Goal: Task Accomplishment & Management: Complete application form

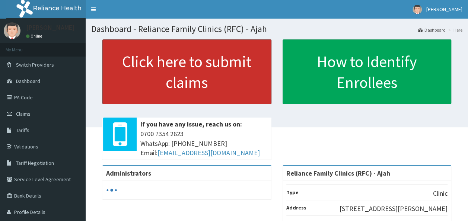
click at [180, 61] on link "Click here to submit claims" at bounding box center [186, 72] width 169 height 65
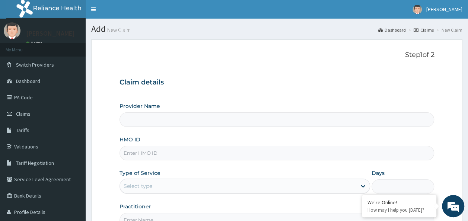
scroll to position [22, 0]
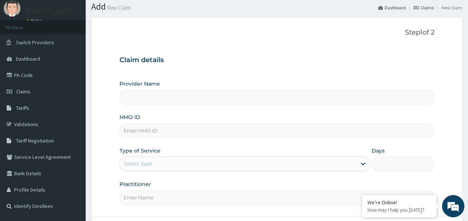
click at [259, 95] on input "Provider Name" at bounding box center [277, 97] width 315 height 15
type input "Reliance Family Clinics (RFC) - Ajah"
click at [237, 133] on input "HMO ID" at bounding box center [277, 131] width 315 height 15
paste input "ANL/10074/E"
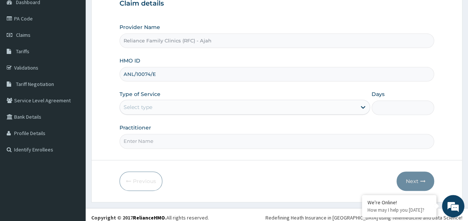
scroll to position [83, 0]
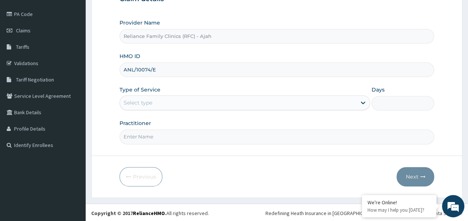
type input "ANL/10074/E"
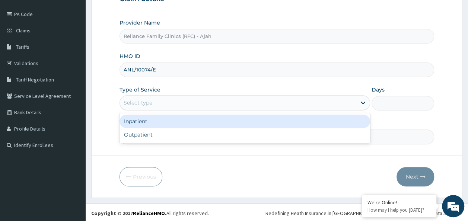
click at [189, 137] on div "Outpatient" at bounding box center [245, 134] width 251 height 13
type input "1"
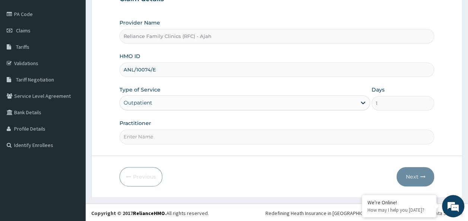
click at [182, 136] on input "Practitioner" at bounding box center [277, 137] width 315 height 15
click at [268, 137] on input "Practitioner" at bounding box center [277, 137] width 315 height 15
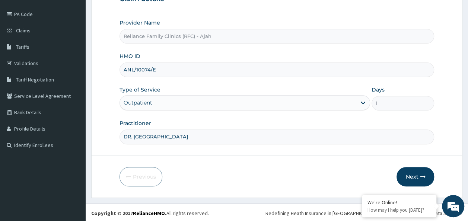
type input "DR. LOCUM"
click at [421, 177] on icon "button" at bounding box center [422, 176] width 5 height 5
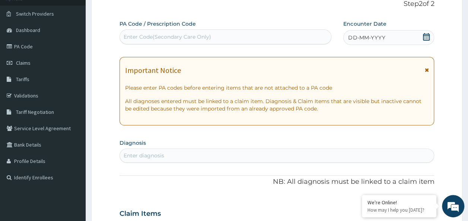
scroll to position [36, 0]
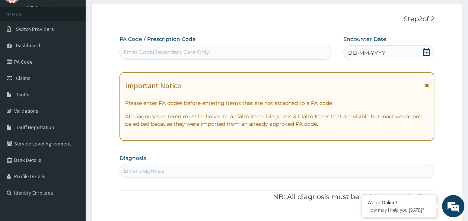
click at [392, 52] on div "DD-MM-YYYY" at bounding box center [389, 52] width 91 height 15
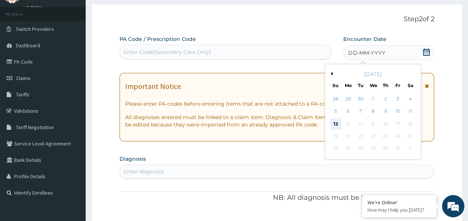
click at [337, 123] on div "12" at bounding box center [336, 124] width 11 height 11
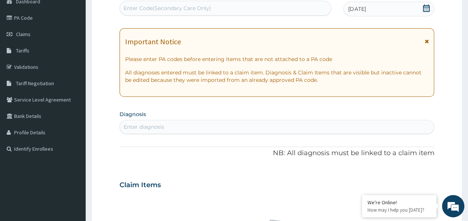
scroll to position [104, 0]
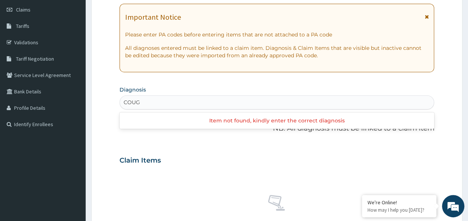
type input "COUGH"
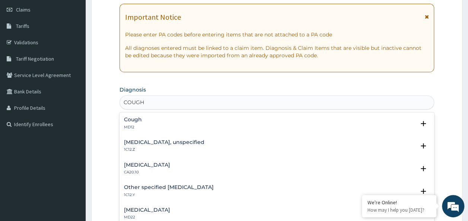
click at [149, 127] on div "Cough MD12" at bounding box center [277, 123] width 306 height 13
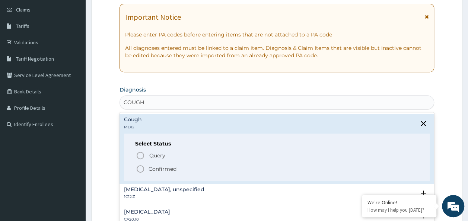
click at [163, 169] on p "Confirmed" at bounding box center [163, 168] width 28 height 7
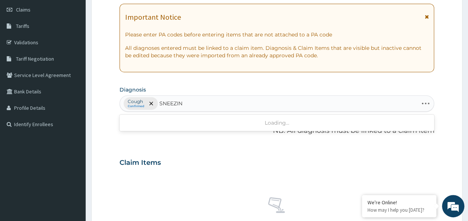
type input "SNEEZING"
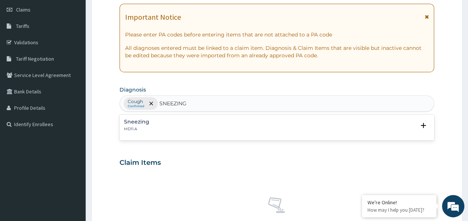
click at [180, 125] on div "Sneezing MD11.A" at bounding box center [277, 125] width 306 height 13
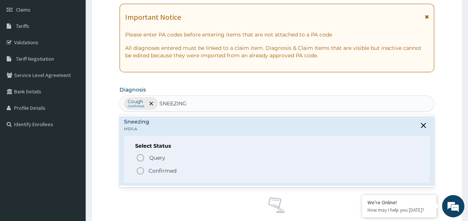
click at [163, 171] on p "Confirmed" at bounding box center [163, 170] width 28 height 7
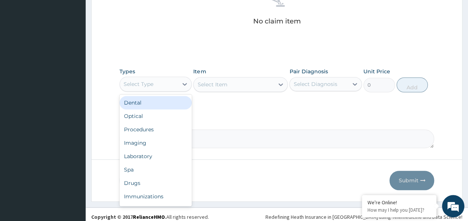
scroll to position [315, 0]
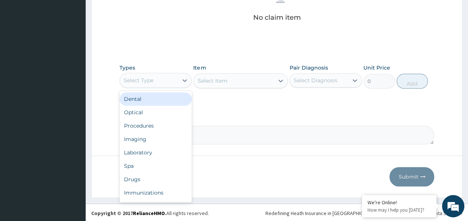
click at [145, 125] on div "Procedures" at bounding box center [156, 125] width 73 height 13
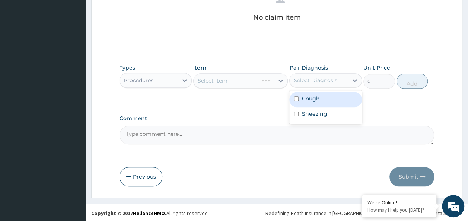
click at [299, 98] on input "checkbox" at bounding box center [296, 99] width 5 height 5
checkbox input "true"
click at [297, 113] on input "checkbox" at bounding box center [296, 114] width 5 height 5
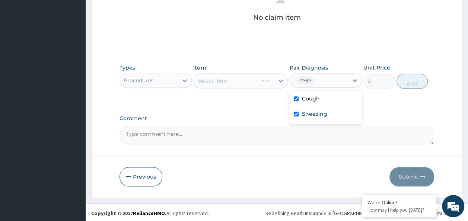
checkbox input "true"
click at [246, 84] on div "Select Item" at bounding box center [240, 80] width 95 height 15
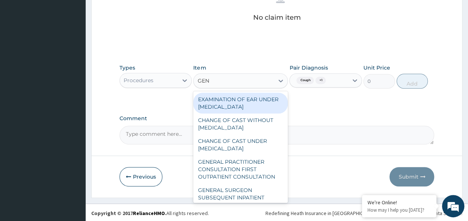
type input "GENE"
click at [239, 173] on div "GENERAL PRACTITIONER CONSULTATION FIRST OUTPATIENT CONSULTATION" at bounding box center [240, 169] width 95 height 28
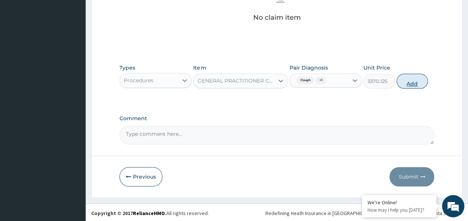
click at [419, 81] on button "Add" at bounding box center [413, 81] width 32 height 15
type input "0"
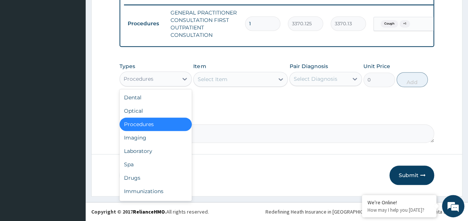
click at [150, 148] on div "Laboratory" at bounding box center [156, 151] width 73 height 13
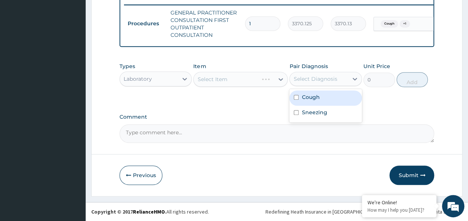
click at [296, 98] on input "checkbox" at bounding box center [296, 97] width 5 height 5
checkbox input "true"
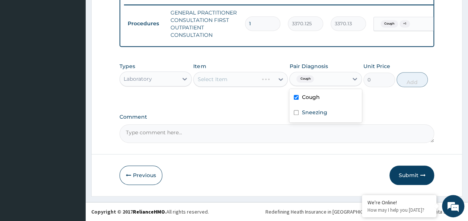
click at [296, 113] on input "checkbox" at bounding box center [296, 112] width 5 height 5
checkbox input "true"
click at [247, 83] on div "Select Item" at bounding box center [240, 79] width 95 height 15
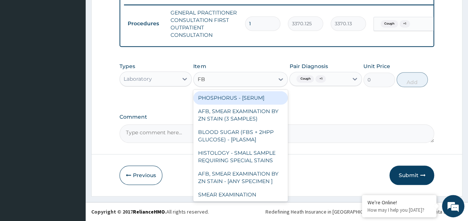
type input "FBC"
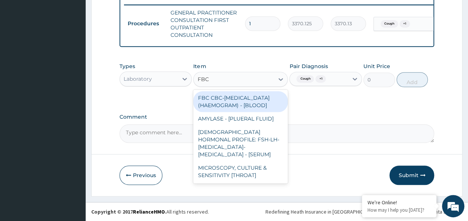
click at [246, 110] on div "FBC CBC-COMPLETE BLOOD COUNT (HAEMOGRAM) - [BLOOD]" at bounding box center [240, 101] width 95 height 21
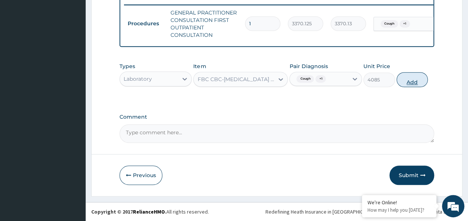
click at [412, 81] on button "Add" at bounding box center [413, 79] width 32 height 15
type input "0"
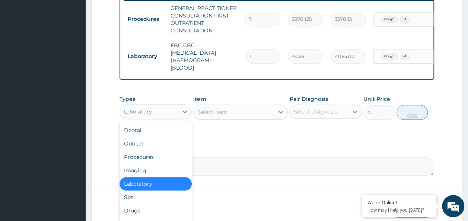
scroll to position [25, 0]
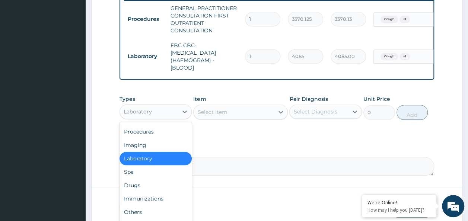
click at [132, 192] on div "Drugs" at bounding box center [156, 185] width 73 height 13
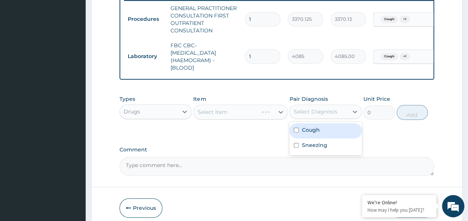
click at [298, 133] on input "checkbox" at bounding box center [296, 130] width 5 height 5
checkbox input "true"
click at [296, 148] on input "checkbox" at bounding box center [296, 145] width 5 height 5
checkbox input "true"
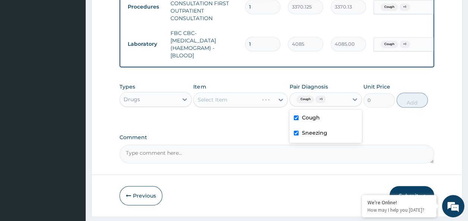
scroll to position [334, 0]
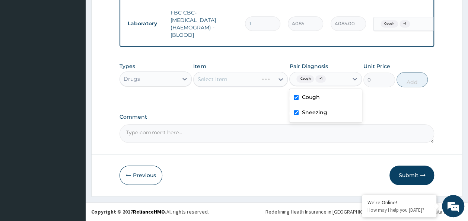
click at [228, 79] on div "Select Item" at bounding box center [240, 79] width 95 height 15
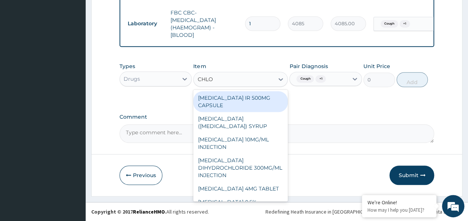
type input "CHLOR"
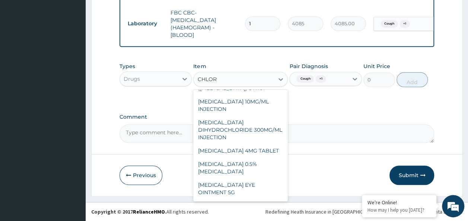
scroll to position [38, 0]
click at [258, 157] on div "CHLORPHENIRAMINE 4MG TABLET" at bounding box center [240, 150] width 95 height 13
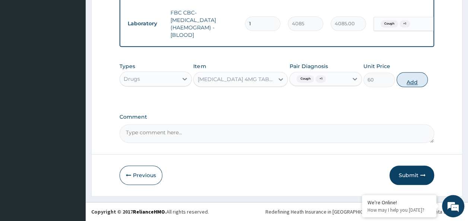
click at [419, 78] on button "Add" at bounding box center [413, 79] width 32 height 15
type input "0"
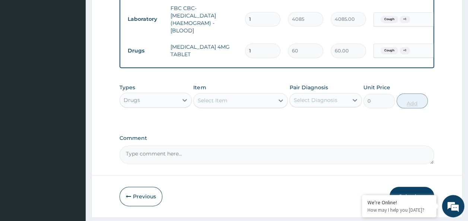
type input "0.00"
type input "5"
type input "300.00"
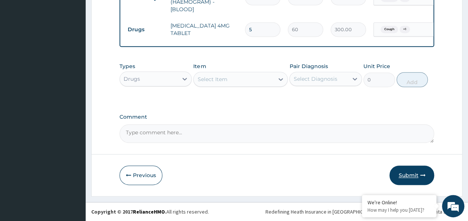
click at [411, 181] on button "Submit" at bounding box center [412, 175] width 45 height 19
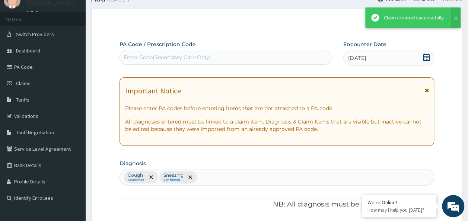
scroll to position [360, 0]
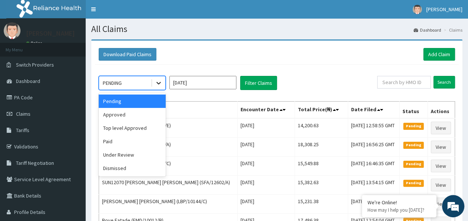
click at [157, 86] on icon at bounding box center [158, 82] width 7 height 7
click at [130, 114] on div "Approved" at bounding box center [132, 114] width 67 height 13
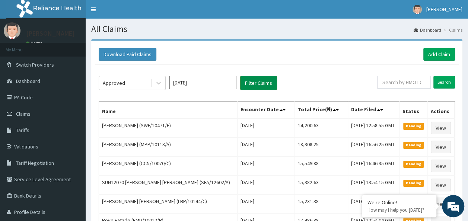
click at [257, 83] on button "Filter Claims" at bounding box center [258, 83] width 37 height 14
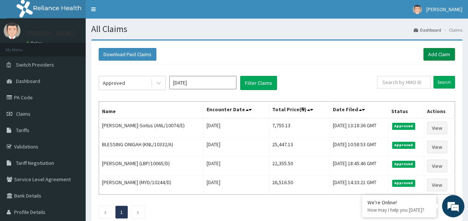
click at [436, 55] on link "Add Claim" at bounding box center [440, 54] width 32 height 13
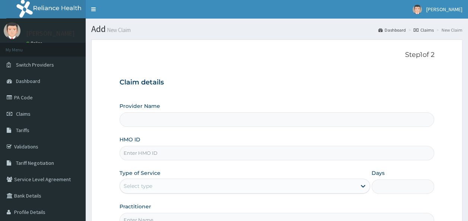
type input "Reliance Family Clinics (RFC) - Ajah"
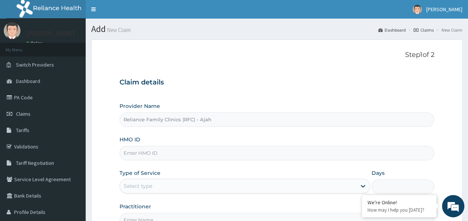
click at [261, 151] on input "HMO ID" at bounding box center [277, 153] width 315 height 15
click at [256, 155] on input "HMO ID" at bounding box center [277, 153] width 315 height 15
click at [170, 147] on input "HMO ID" at bounding box center [277, 153] width 315 height 15
paste input "ANL/10074/C"
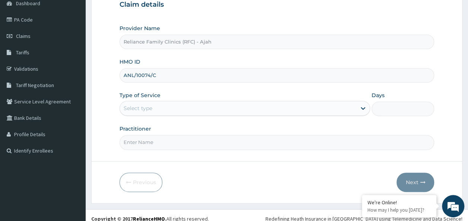
scroll to position [83, 0]
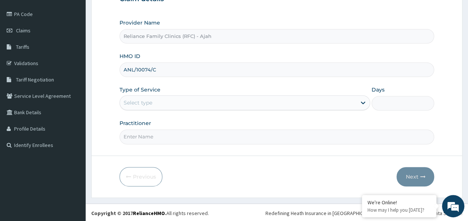
type input "ANL/10074/C"
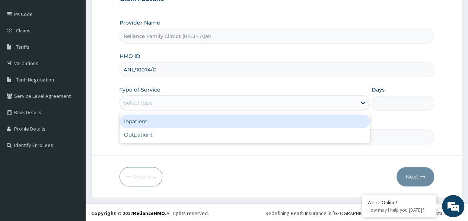
click at [269, 138] on div "Outpatient" at bounding box center [245, 134] width 251 height 13
type input "1"
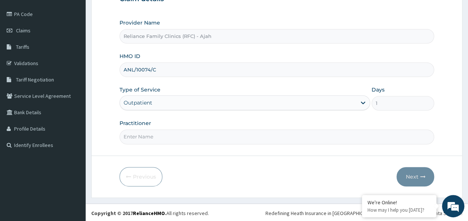
click at [247, 136] on input "Practitioner" at bounding box center [277, 137] width 315 height 15
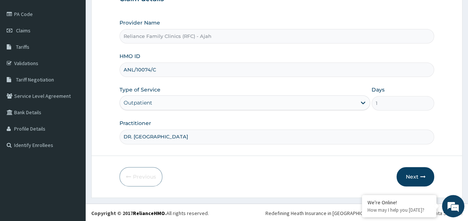
type input "DR. LOCUM"
click at [420, 170] on button "Next" at bounding box center [416, 176] width 38 height 19
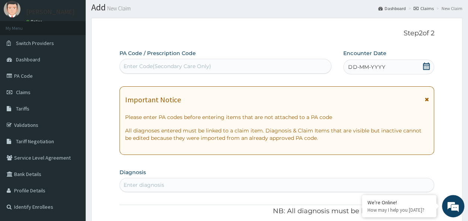
scroll to position [19, 0]
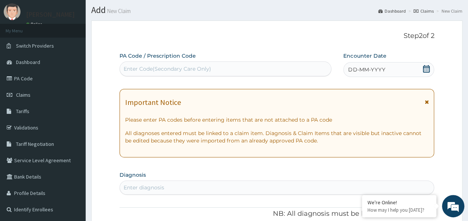
click at [388, 66] on div "DD-MM-YYYY" at bounding box center [389, 69] width 91 height 15
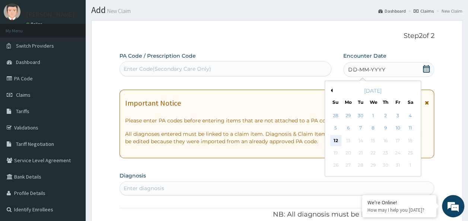
click at [336, 139] on div "12" at bounding box center [336, 140] width 11 height 11
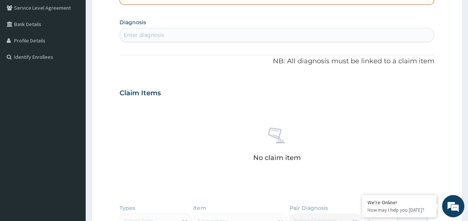
scroll to position [174, 0]
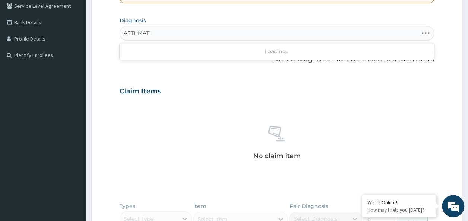
type input "ASTHMATIC"
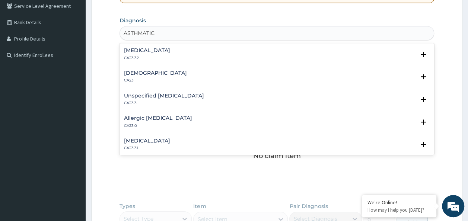
click at [138, 74] on h4 "Asthma" at bounding box center [155, 73] width 63 height 6
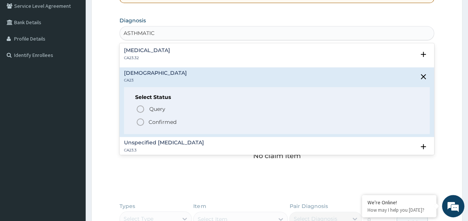
click at [161, 124] on p "Confirmed" at bounding box center [163, 122] width 28 height 7
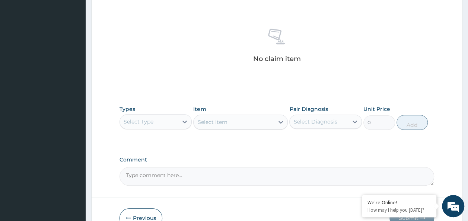
scroll to position [315, 0]
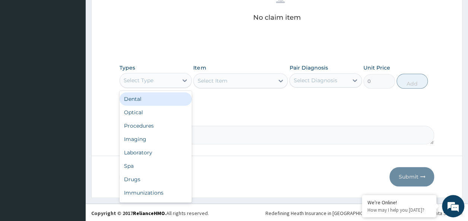
click at [150, 125] on div "Procedures" at bounding box center [156, 125] width 73 height 13
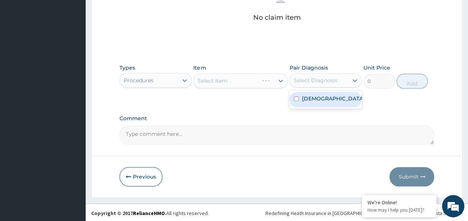
click at [296, 98] on input "checkbox" at bounding box center [296, 99] width 5 height 5
checkbox input "true"
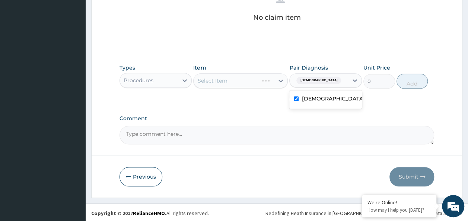
click at [251, 81] on div "Select Item" at bounding box center [240, 80] width 95 height 15
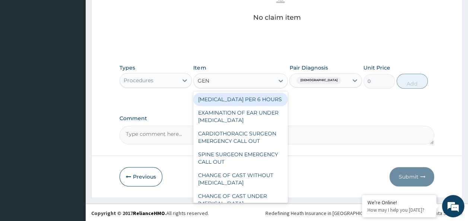
type input "GENE"
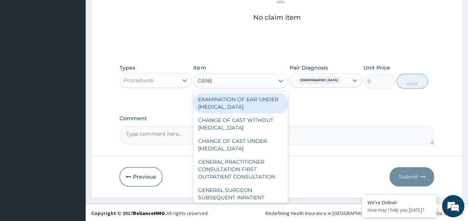
click at [250, 175] on div "GENERAL PRACTITIONER CONSULTATION FIRST OUTPATIENT CONSULTATION" at bounding box center [240, 169] width 95 height 28
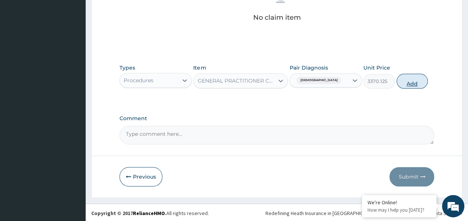
click at [420, 83] on button "Add" at bounding box center [413, 81] width 32 height 15
type input "0"
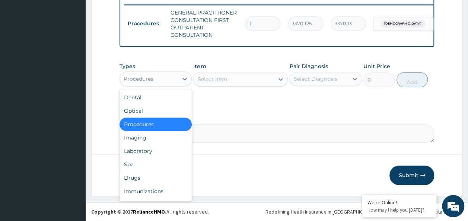
click at [150, 152] on div "Laboratory" at bounding box center [156, 151] width 73 height 13
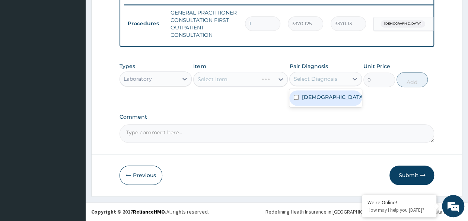
click at [298, 99] on input "checkbox" at bounding box center [296, 97] width 5 height 5
checkbox input "true"
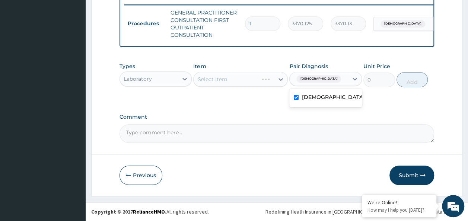
click at [247, 80] on div "Select Item" at bounding box center [240, 79] width 95 height 15
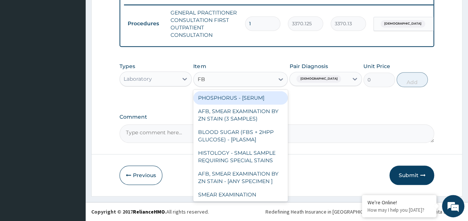
type input "FBC"
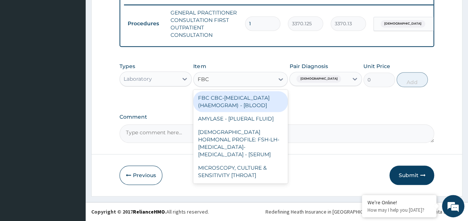
click at [249, 106] on div "FBC CBC-COMPLETE BLOOD COUNT (HAEMOGRAM) - [BLOOD]" at bounding box center [240, 101] width 95 height 21
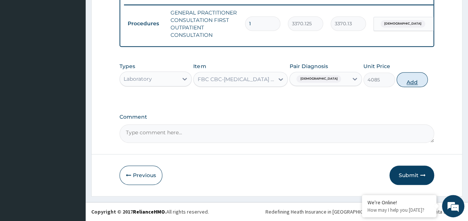
click at [419, 86] on button "Add" at bounding box center [413, 79] width 32 height 15
type input "0"
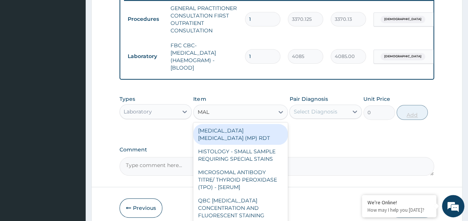
type input "MALA"
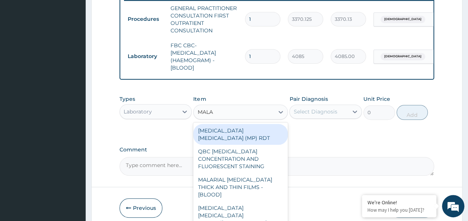
click at [261, 134] on div "MALARIA PARASITE (MP) RDT" at bounding box center [240, 134] width 95 height 21
type input "1531.875"
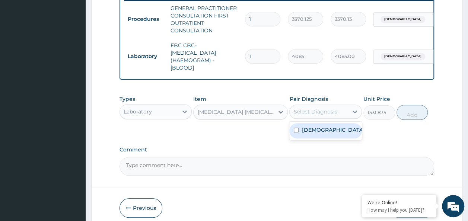
click at [298, 133] on input "checkbox" at bounding box center [296, 130] width 5 height 5
checkbox input "true"
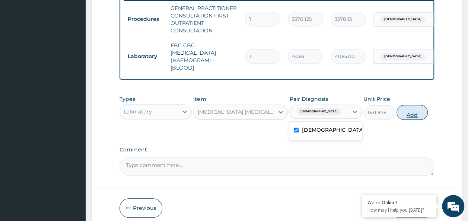
click at [421, 120] on button "Add" at bounding box center [413, 112] width 32 height 15
type input "0"
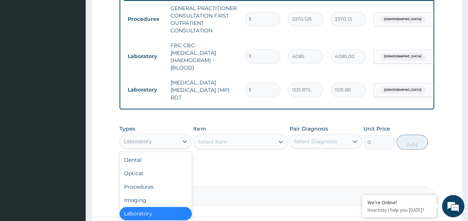
click at [280, 190] on textarea "Comment" at bounding box center [277, 196] width 315 height 19
click at [184, 142] on icon at bounding box center [185, 142] width 4 height 3
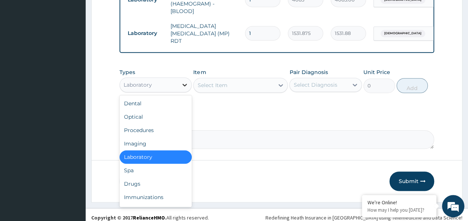
scroll to position [360, 0]
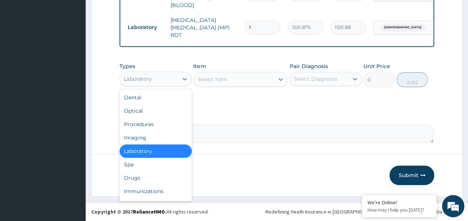
click at [141, 181] on div "Drugs" at bounding box center [156, 177] width 73 height 13
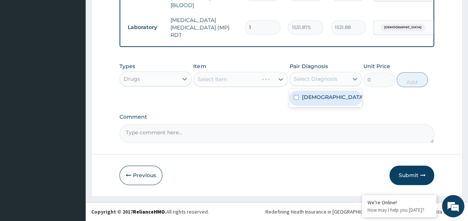
click at [295, 97] on input "checkbox" at bounding box center [296, 97] width 5 height 5
checkbox input "true"
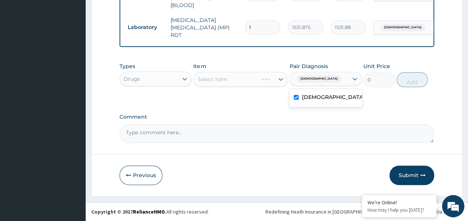
click at [242, 81] on div "Select Item" at bounding box center [240, 79] width 95 height 15
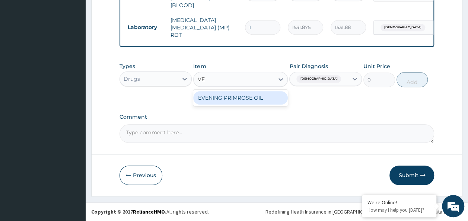
type input "V"
type input "INHAL"
click at [252, 124] on div "SALBUTAMOL 100 MICROGRAMS INHALER" at bounding box center [240, 115] width 95 height 21
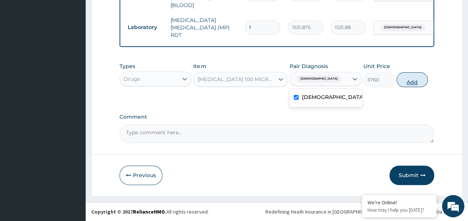
click at [420, 78] on button "Add" at bounding box center [413, 79] width 32 height 15
type input "0"
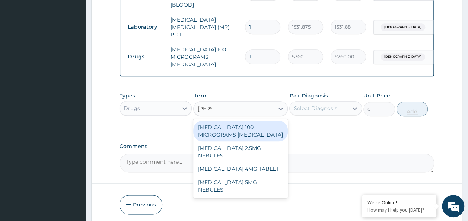
type input "SALBU"
click at [269, 177] on div "SALBUTAMOL 5MG NEBULES" at bounding box center [240, 186] width 95 height 21
type input "516"
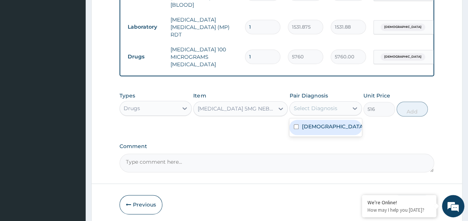
click at [296, 124] on input "checkbox" at bounding box center [296, 126] width 5 height 5
checkbox input "true"
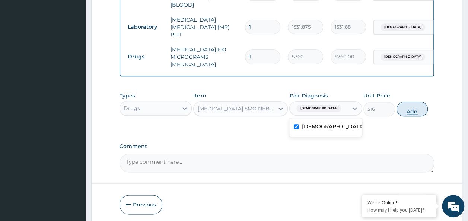
click at [415, 109] on button "Add" at bounding box center [413, 109] width 32 height 15
type input "0"
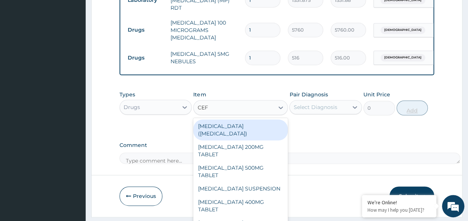
scroll to position [404, 0]
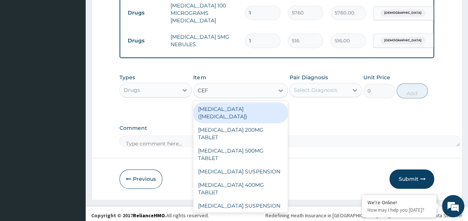
type input "CEF"
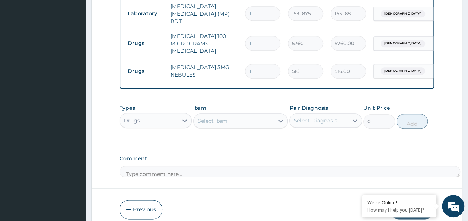
scroll to position [375, 0]
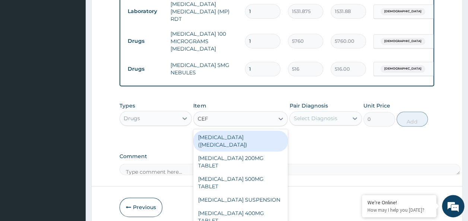
type input "CEF"
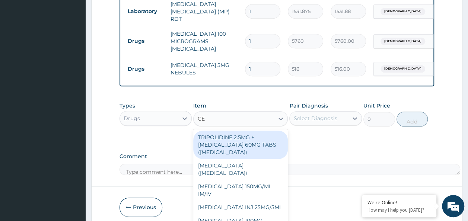
type input "CEF"
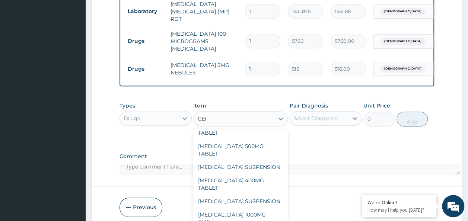
scroll to position [404, 0]
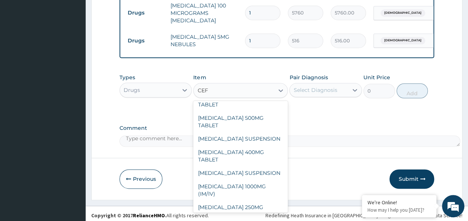
click at [259, 132] on div "CEFUROXIME SUSPENSION" at bounding box center [240, 138] width 95 height 13
type input "4784"
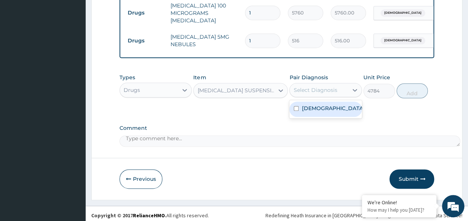
click at [296, 106] on input "checkbox" at bounding box center [296, 108] width 5 height 5
checkbox input "true"
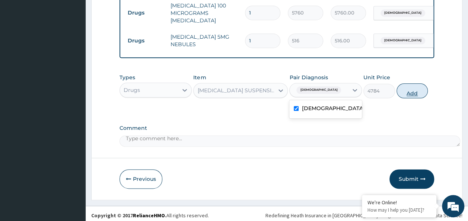
click at [427, 87] on button "Add" at bounding box center [413, 90] width 32 height 15
type input "0"
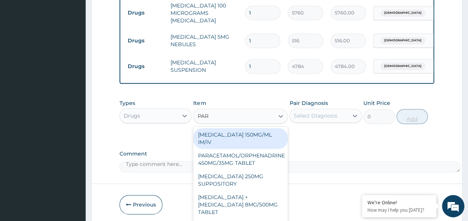
type input "PARA"
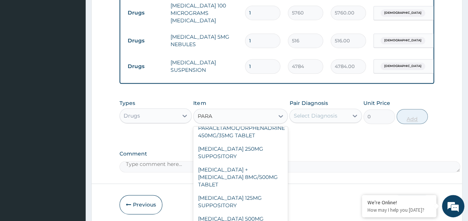
scroll to position [28, 0]
click at [254, 151] on div "PARACETAMOL 250MG SUPPOSITORY" at bounding box center [240, 152] width 95 height 21
type input "800"
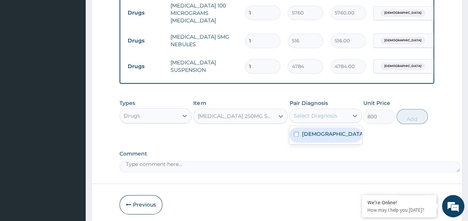
click at [298, 132] on input "checkbox" at bounding box center [296, 134] width 5 height 5
checkbox input "true"
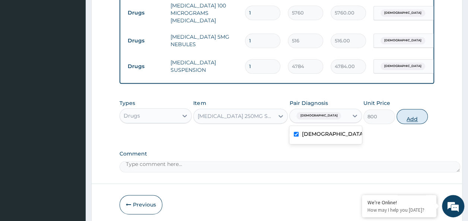
click at [420, 116] on button "Add" at bounding box center [413, 116] width 32 height 15
type input "0"
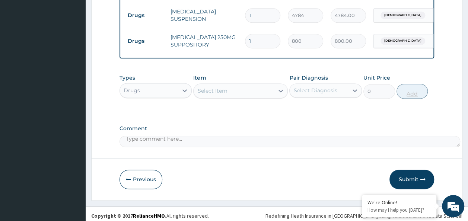
scroll to position [455, 0]
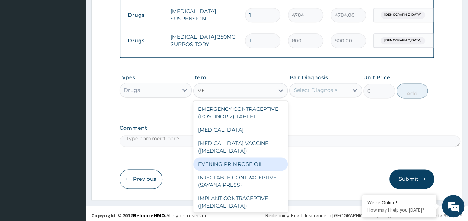
type input "V"
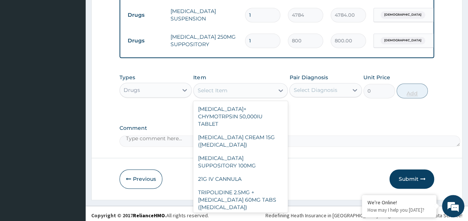
type input "O"
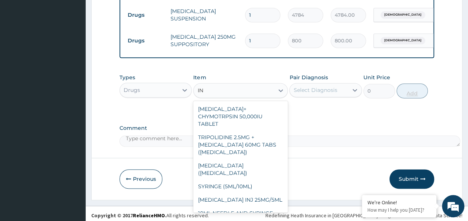
type input "I"
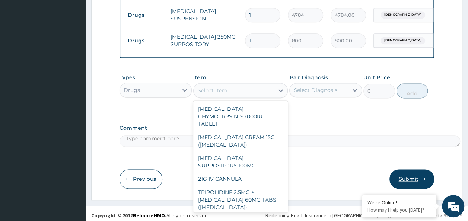
click at [417, 174] on button "Submit" at bounding box center [412, 179] width 45 height 19
